Goal: Information Seeking & Learning: Learn about a topic

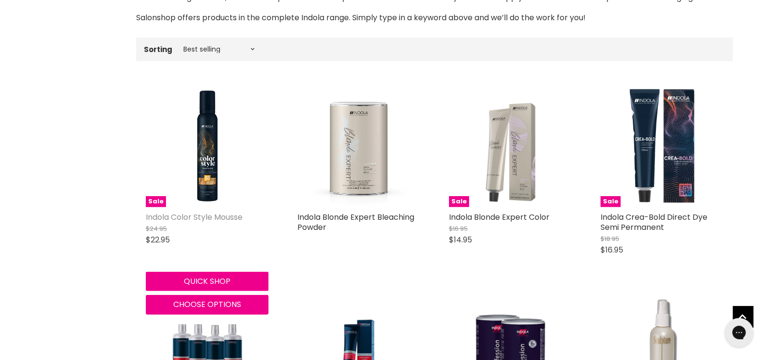
click at [190, 218] on link "Indola Color Style Mousse" at bounding box center [194, 216] width 97 height 11
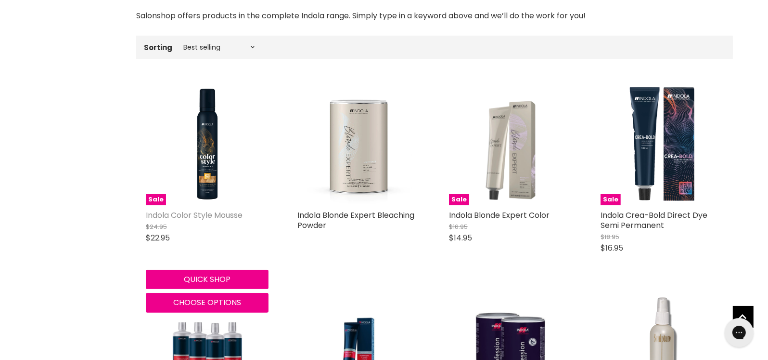
scroll to position [287, 0]
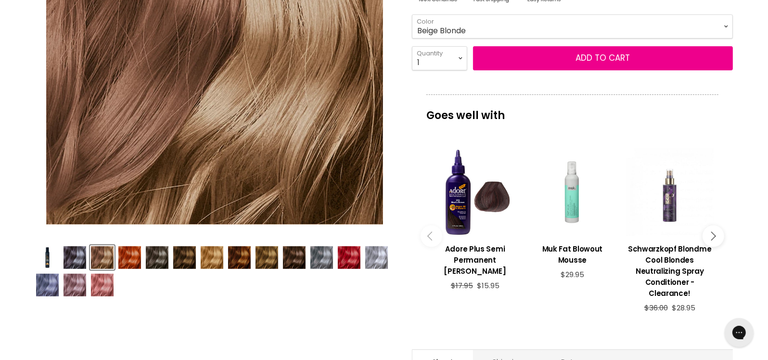
click at [84, 289] on img "Product thumbnails" at bounding box center [75, 284] width 23 height 23
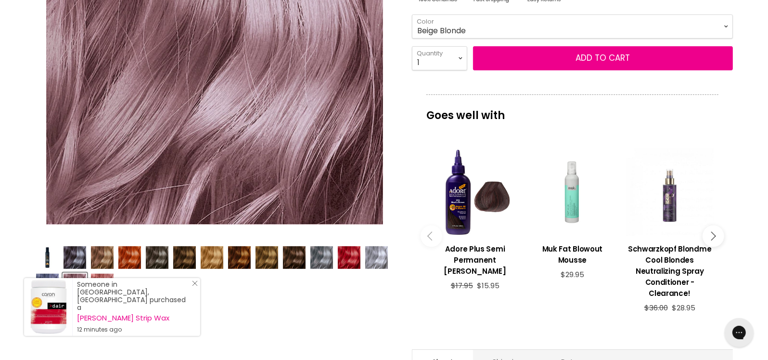
click at [194, 286] on icon "Close Icon" at bounding box center [195, 283] width 6 height 6
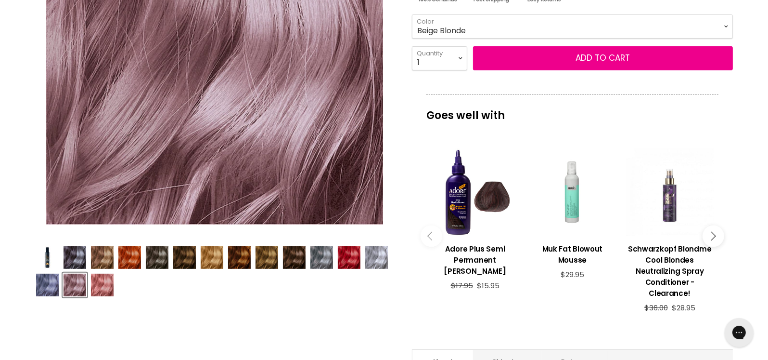
click at [107, 282] on img "Product thumbnails" at bounding box center [102, 284] width 23 height 23
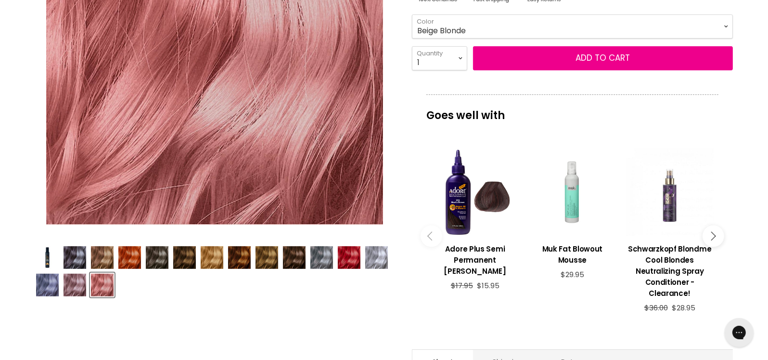
click at [82, 290] on img "Product thumbnails" at bounding box center [75, 284] width 23 height 23
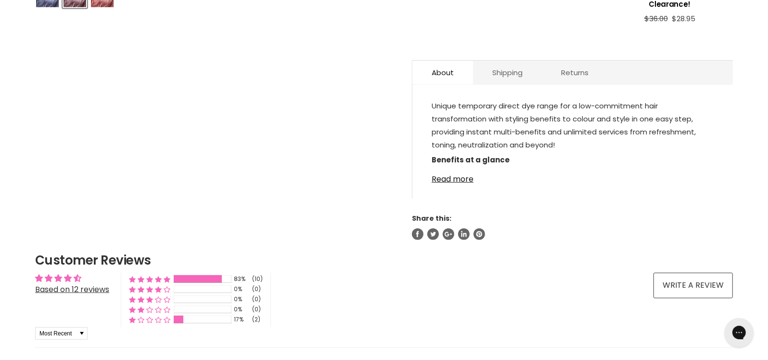
scroll to position [530, 0]
click at [458, 177] on link "Read more" at bounding box center [573, 176] width 282 height 14
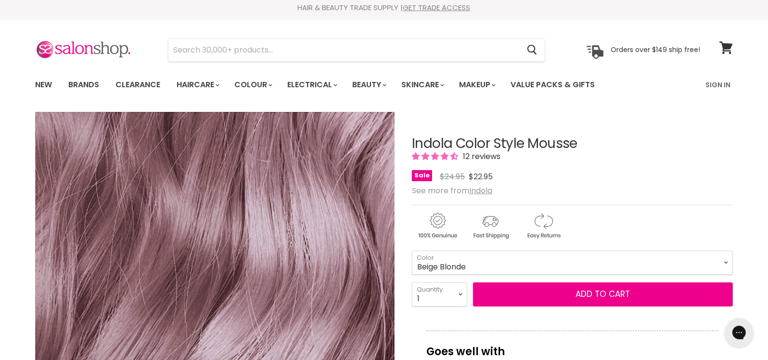
scroll to position [0, 0]
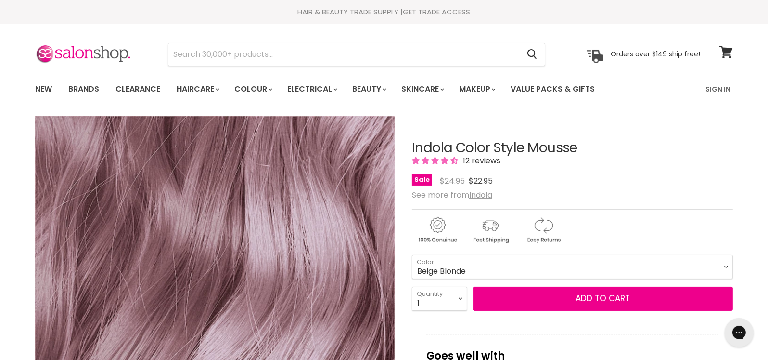
click at [170, 177] on img "Indola Color Style Mousse image. Click or Scroll to Zoom." at bounding box center [215, 296] width 360 height 360
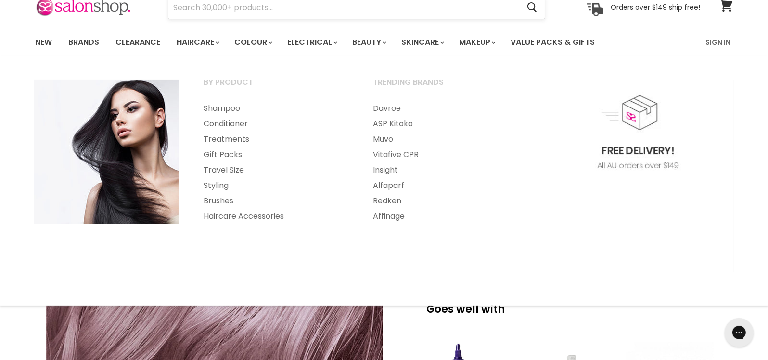
scroll to position [47, 0]
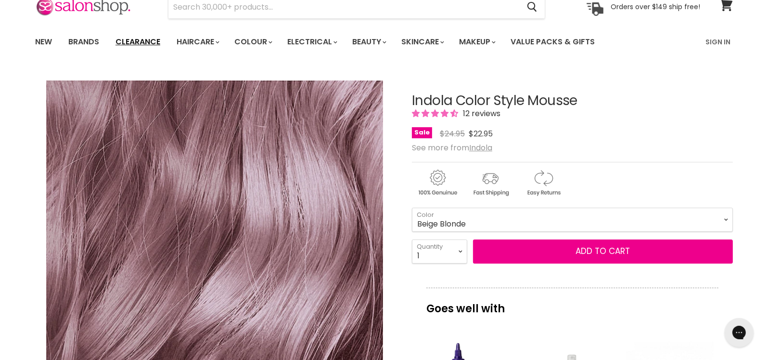
click at [156, 41] on link "Clearance" at bounding box center [137, 42] width 59 height 20
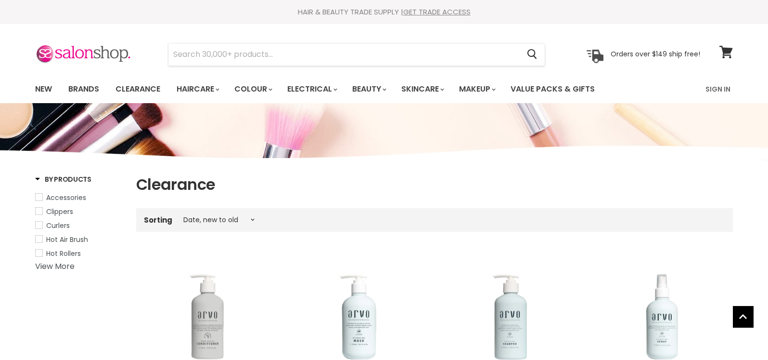
select select "created-descending"
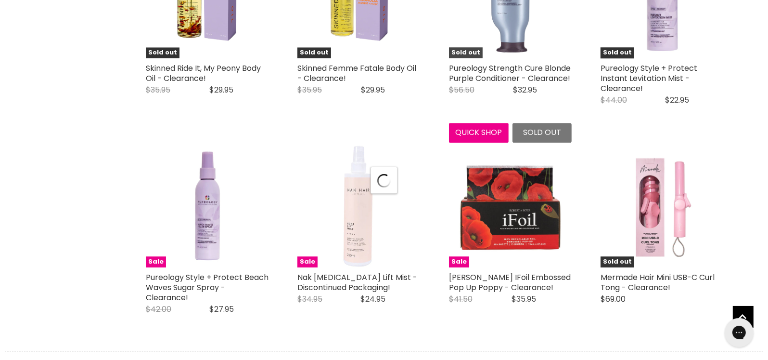
scroll to position [2350, 0]
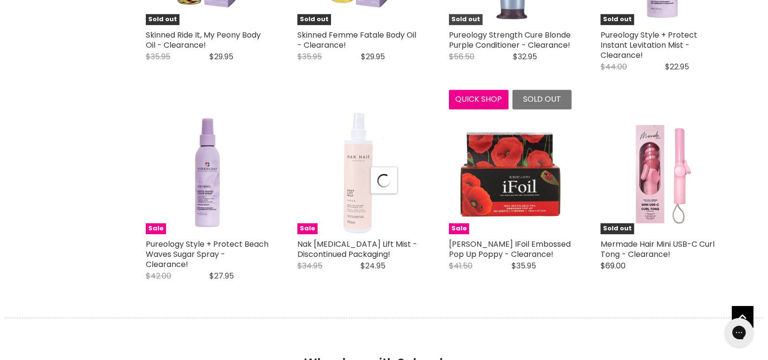
select select "created-descending"
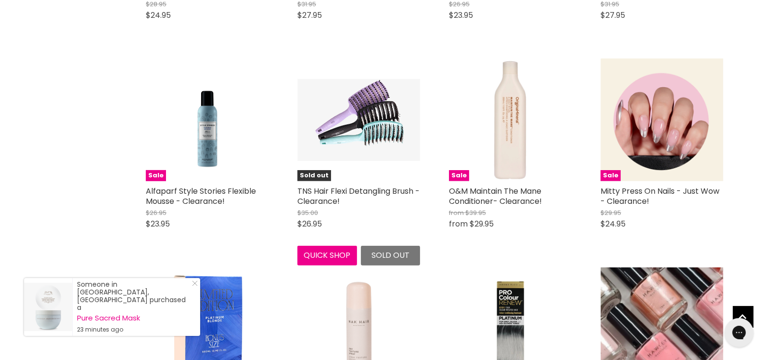
scroll to position [3706, 0]
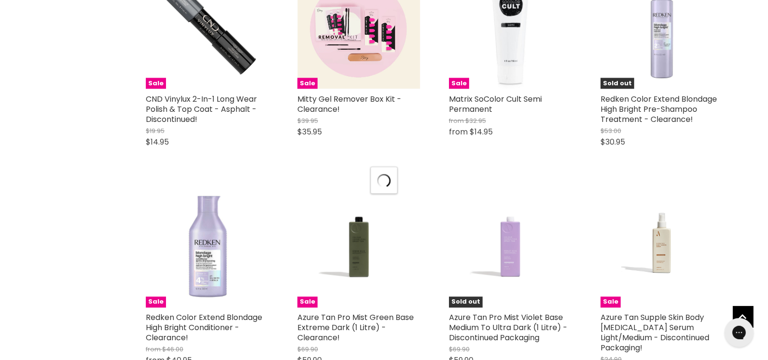
select select "created-descending"
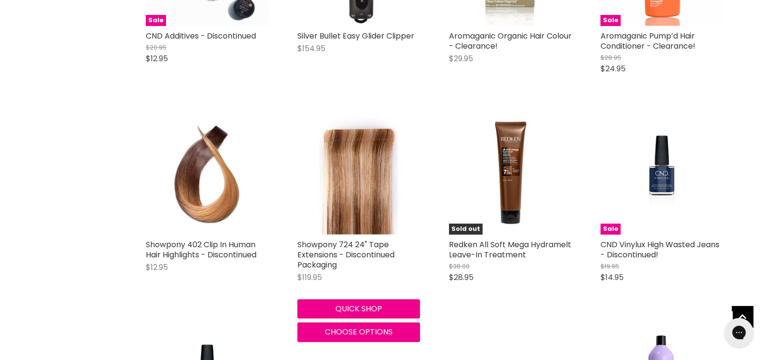
scroll to position [6883, 0]
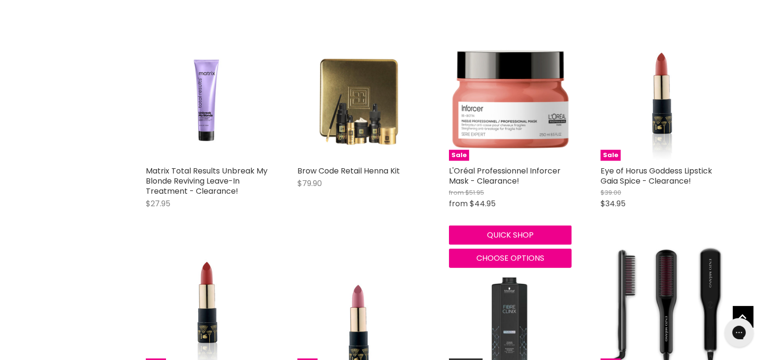
scroll to position [7511, 0]
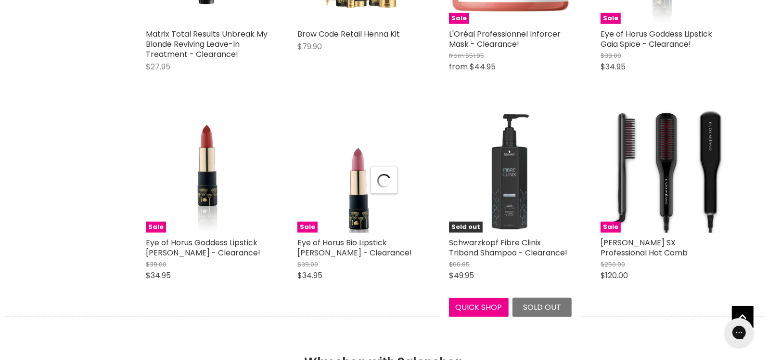
select select "created-descending"
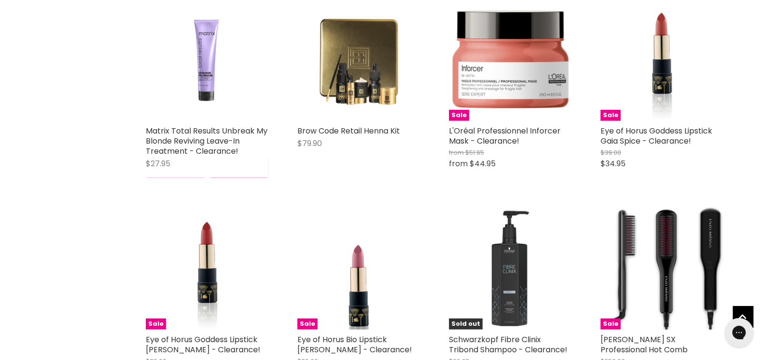
scroll to position [7413, 0]
